Goal: Information Seeking & Learning: Learn about a topic

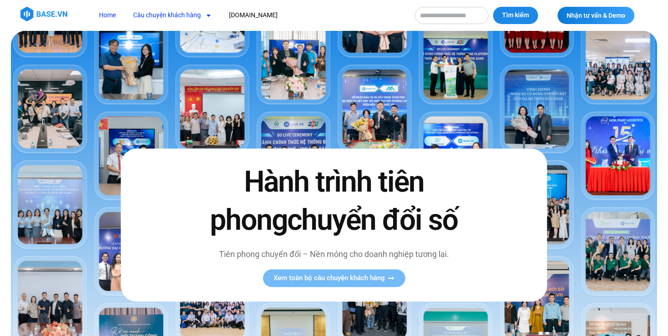
click at [195, 15] on link "Câu chuyện khách hàng" at bounding box center [172, 15] width 92 height 17
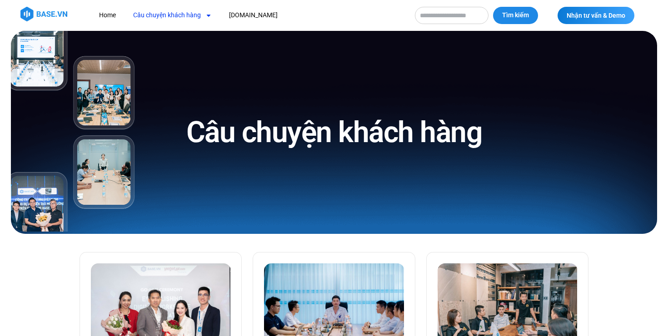
click at [195, 15] on link "Câu chuyện khách hàng" at bounding box center [172, 15] width 92 height 17
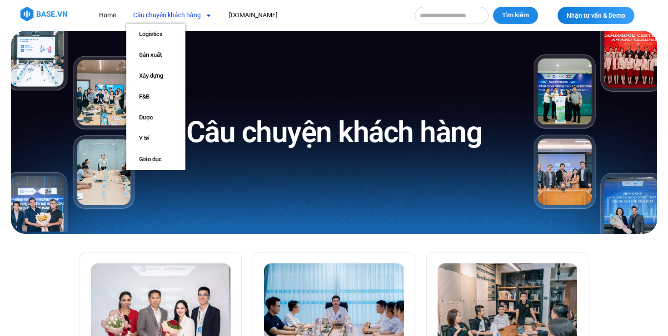
click at [195, 15] on link "Câu chuyện khách hàng" at bounding box center [172, 15] width 92 height 17
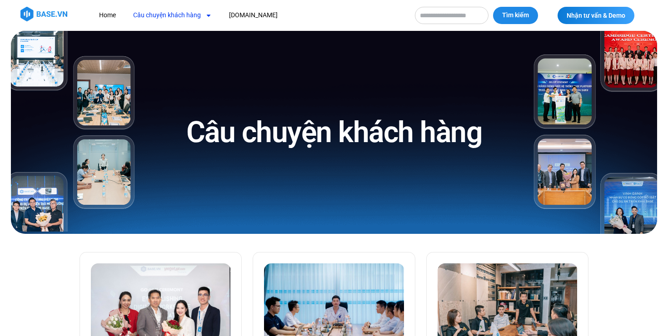
click at [200, 15] on link "Câu chuyện khách hàng" at bounding box center [172, 15] width 92 height 17
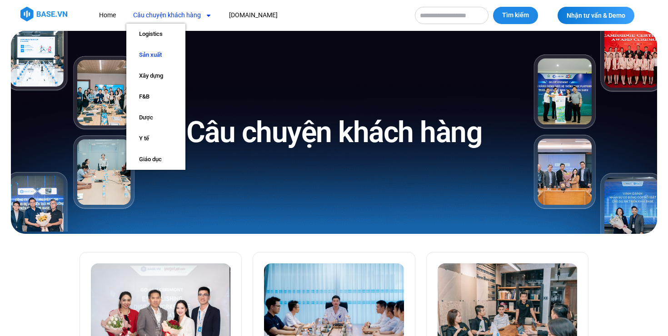
click at [153, 56] on link "Sản xuất" at bounding box center [155, 55] width 59 height 21
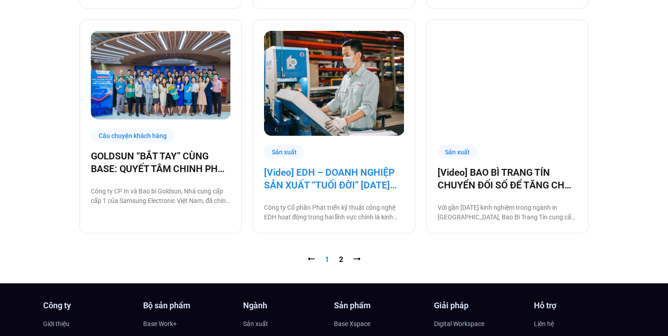
scroll to position [913, 0]
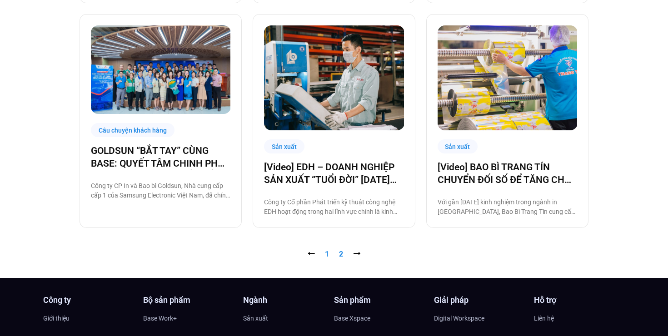
click at [341, 257] on link "Trang 2" at bounding box center [341, 254] width 4 height 9
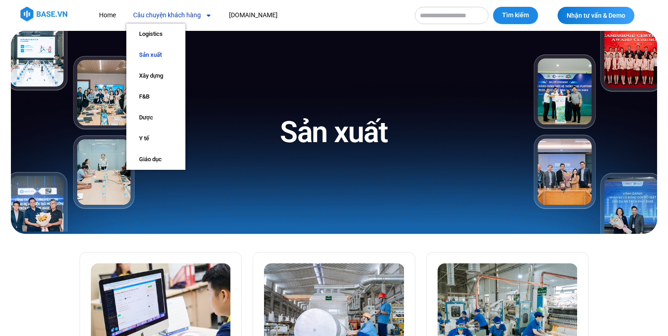
click at [203, 20] on span "Menu" at bounding box center [206, 15] width 11 height 15
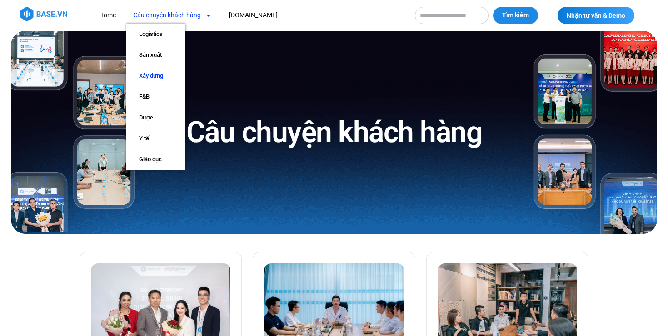
click at [170, 79] on link "Xây dựng" at bounding box center [155, 75] width 59 height 21
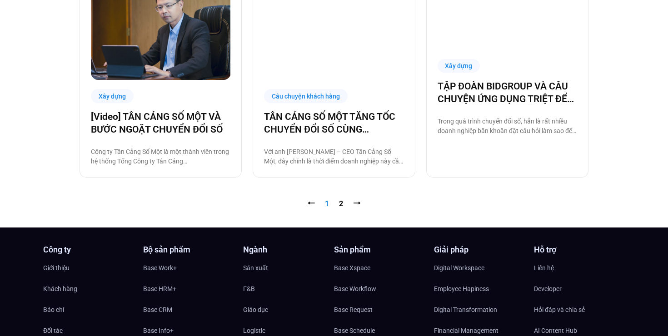
scroll to position [968, 0]
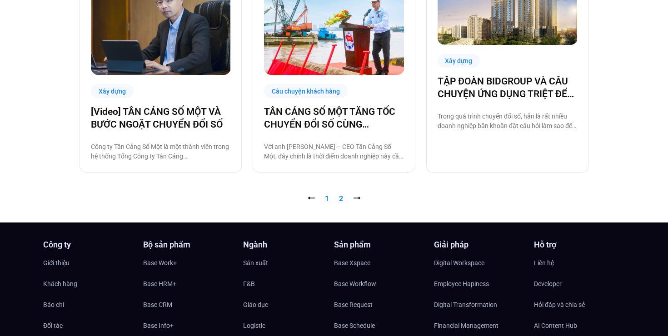
click at [339, 200] on link "Trang 2" at bounding box center [341, 198] width 4 height 9
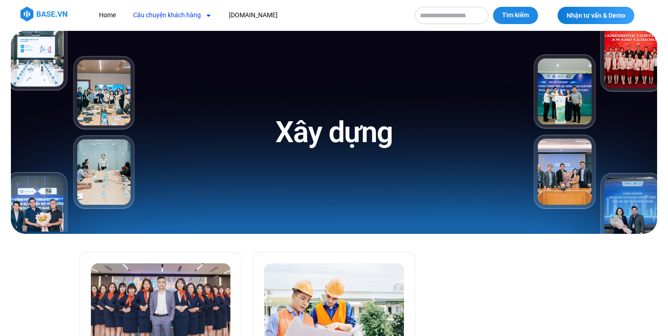
click at [185, 20] on link "Câu chuyện khách hàng" at bounding box center [172, 15] width 92 height 17
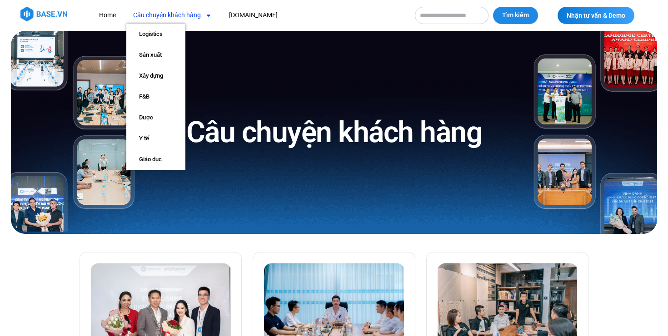
click at [162, 20] on link "Câu chuyện khách hàng" at bounding box center [172, 15] width 92 height 17
click at [150, 76] on link "Xây dựng" at bounding box center [155, 75] width 59 height 21
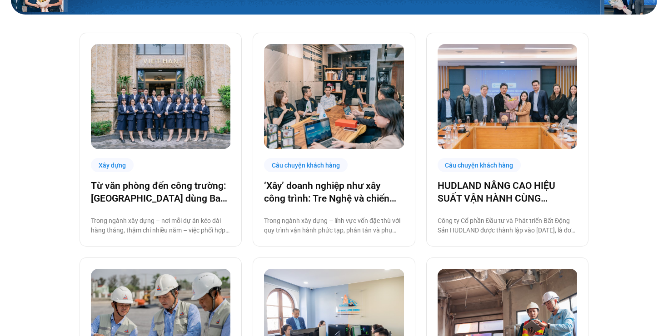
scroll to position [169, 0]
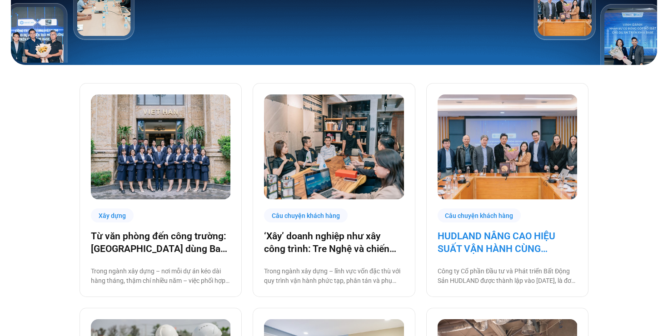
click at [457, 240] on link "HUDLAND NÂNG CAO HIỆU SUẤT VẬN HÀNH CÙNG [DOMAIN_NAME]" at bounding box center [506, 242] width 139 height 25
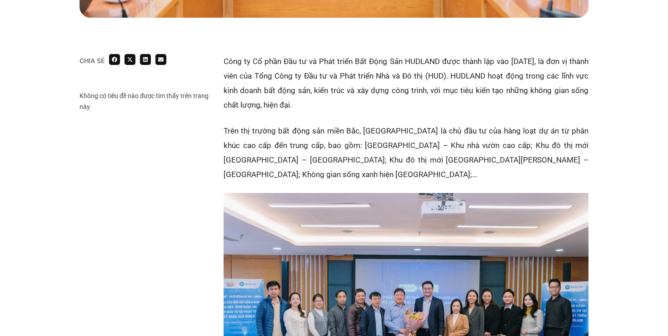
scroll to position [523, 0]
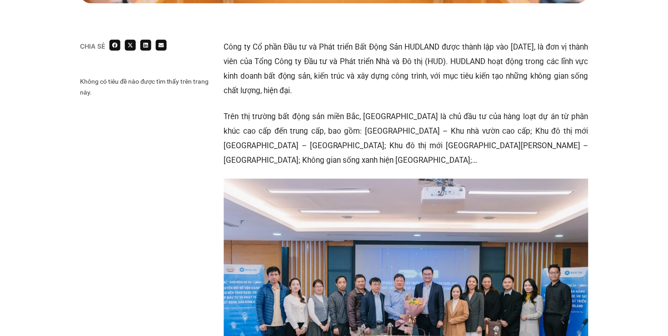
scroll to position [538, 0]
